Goal: Find contact information: Obtain details needed to contact an individual or organization

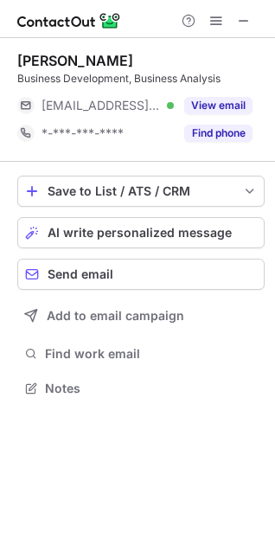
scroll to position [377, 275]
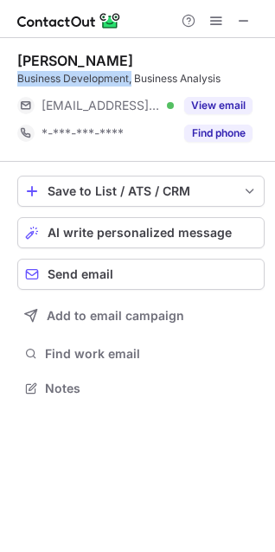
drag, startPoint x: 17, startPoint y: 80, endPoint x: 106, endPoint y: 139, distance: 106.8
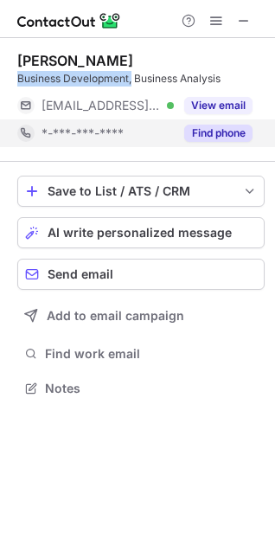
click at [132, 77] on div "Business Development, Business Analysis" at bounding box center [141, 79] width 248 height 16
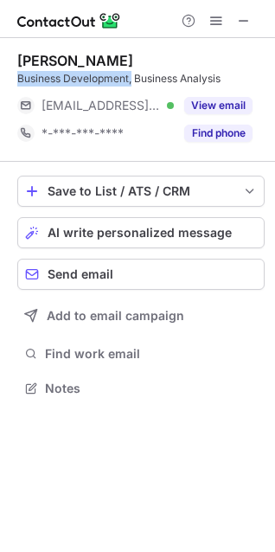
copy div "Business Development,"
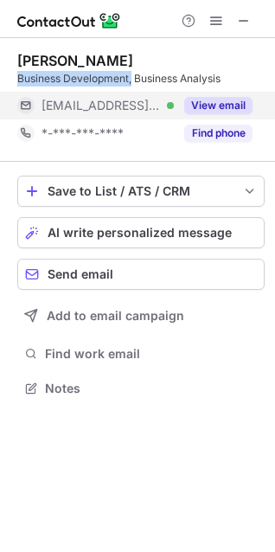
click at [220, 104] on button "View email" at bounding box center [218, 105] width 68 height 17
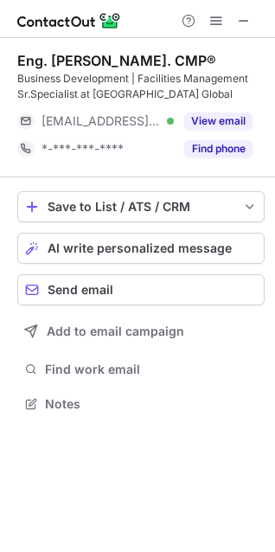
scroll to position [392, 275]
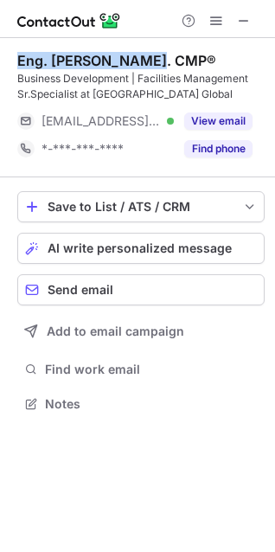
drag, startPoint x: 17, startPoint y: 61, endPoint x: 139, endPoint y: 62, distance: 122.1
click at [139, 62] on div "Eng. Raed aljohani. CMP®" at bounding box center [116, 60] width 199 height 17
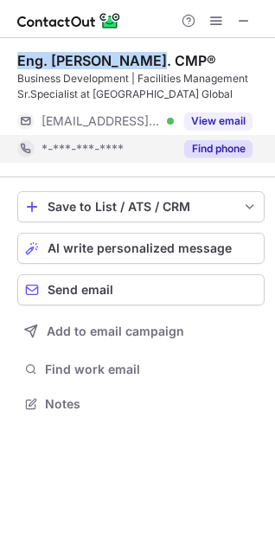
copy div "Eng. Raed aljohani"
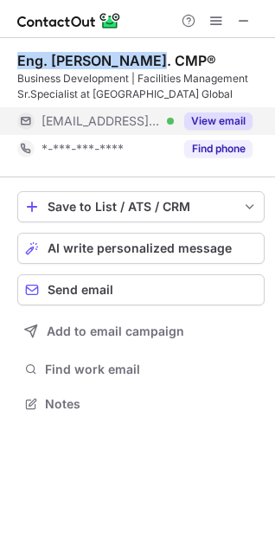
click at [229, 119] on button "View email" at bounding box center [218, 121] width 68 height 17
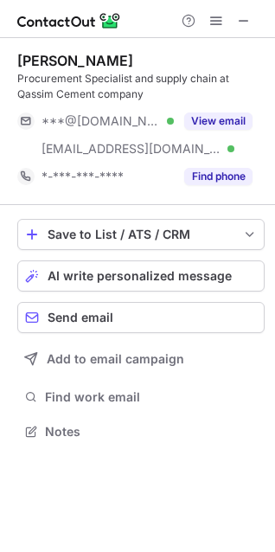
scroll to position [420, 275]
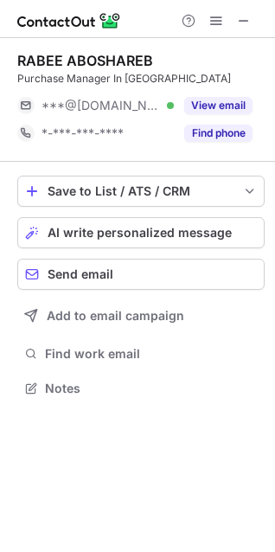
scroll to position [377, 275]
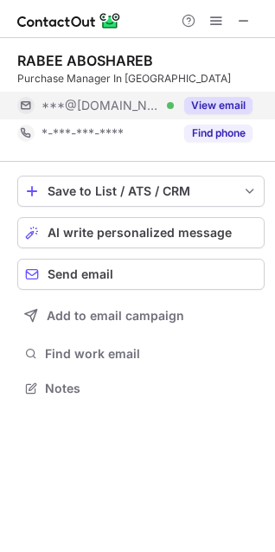
click at [211, 108] on button "View email" at bounding box center [218, 105] width 68 height 17
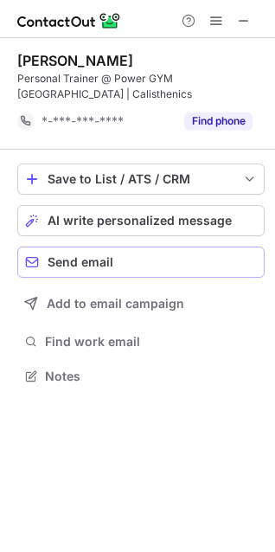
scroll to position [364, 275]
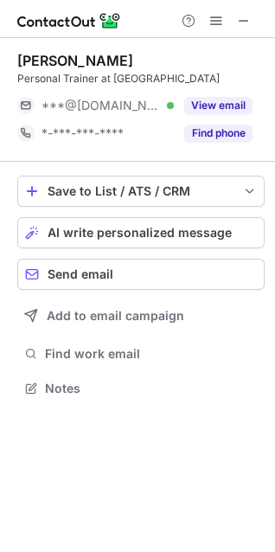
scroll to position [377, 275]
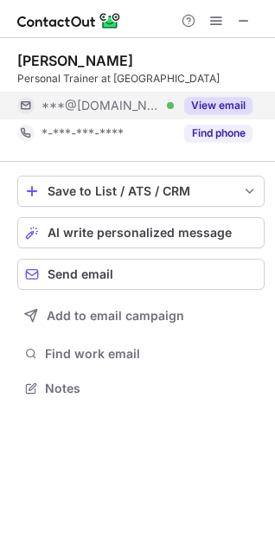
click at [223, 106] on button "View email" at bounding box center [218, 105] width 68 height 17
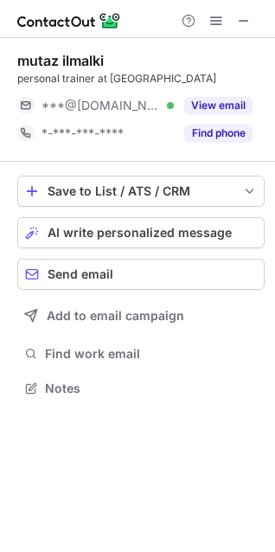
scroll to position [377, 275]
click at [243, 23] on span at bounding box center [244, 21] width 14 height 14
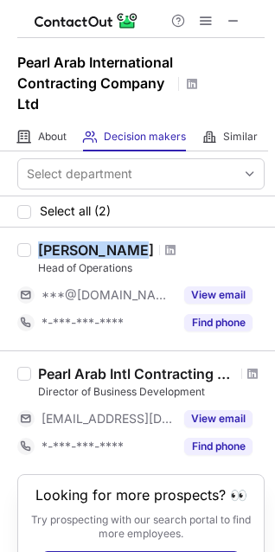
drag, startPoint x: 42, startPoint y: 248, endPoint x: 119, endPoint y: 251, distance: 77.1
click at [119, 251] on div "[PERSON_NAME]" at bounding box center [96, 249] width 116 height 17
copy div "[PERSON_NAME]"
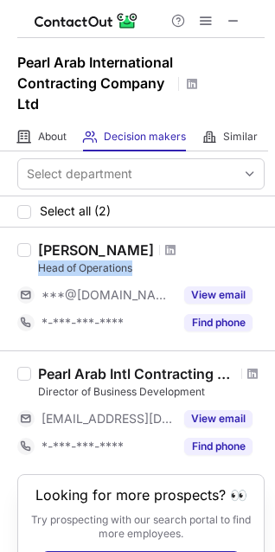
drag, startPoint x: 38, startPoint y: 270, endPoint x: 136, endPoint y: 266, distance: 97.9
click at [136, 266] on div "Head of Operations" at bounding box center [151, 269] width 227 height 16
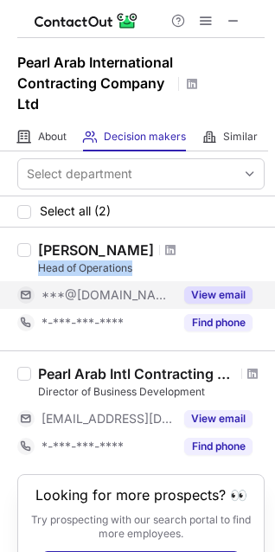
copy div "Head of Operations"
